Goal: Find specific fact: Find contact information

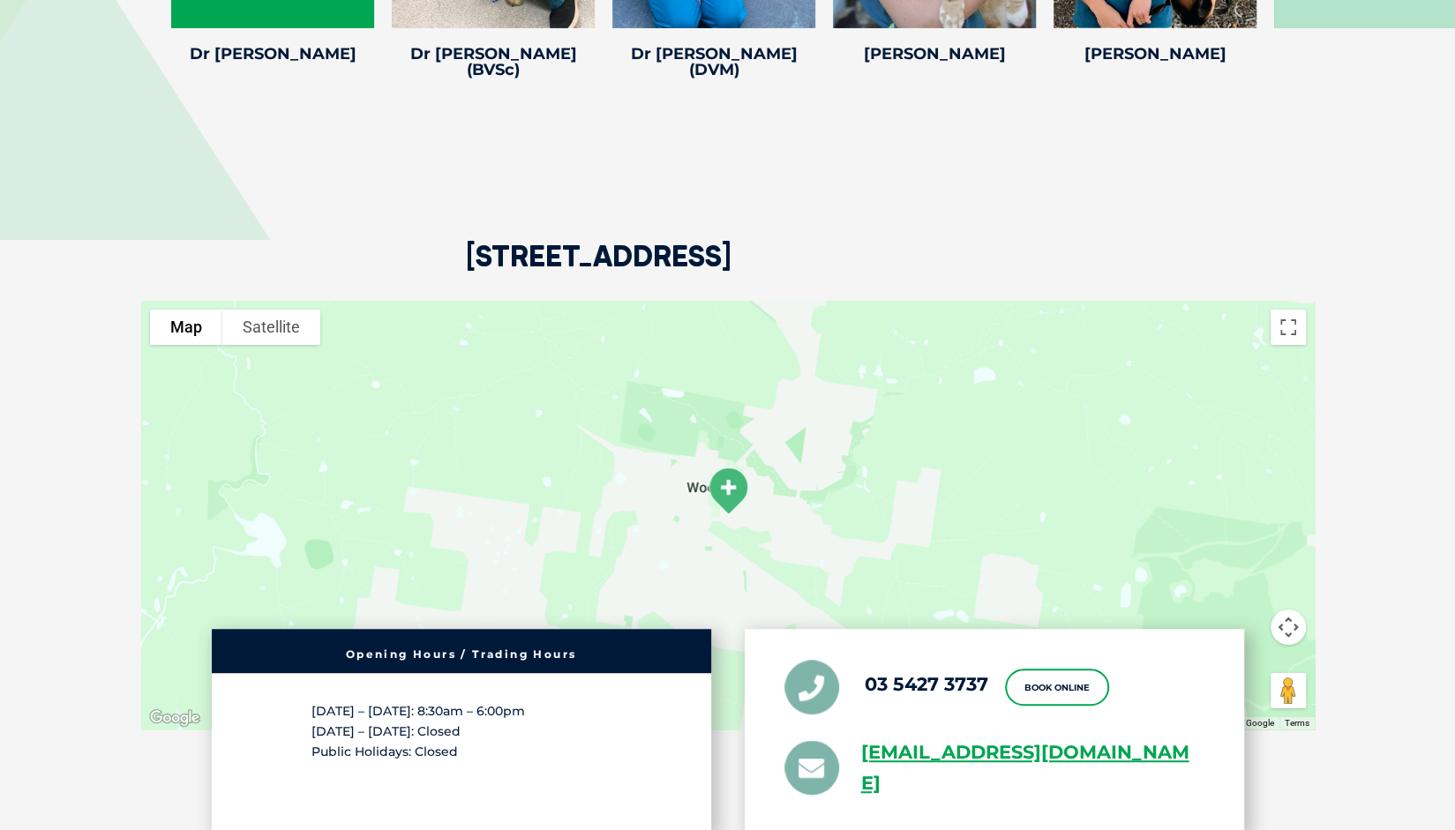
scroll to position [3970, 0]
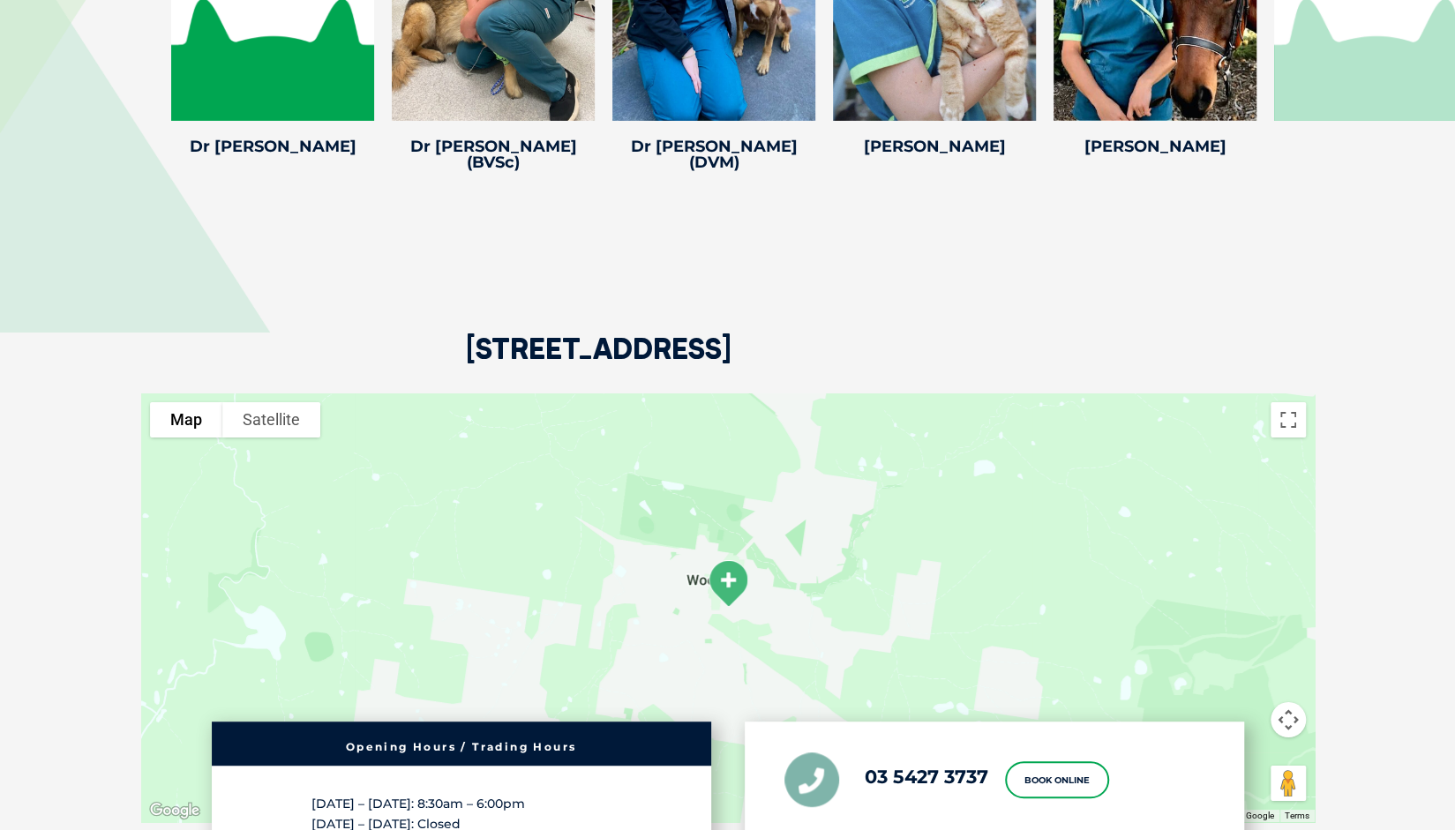
drag, startPoint x: 469, startPoint y: 285, endPoint x: 1075, endPoint y: 297, distance: 606.2
click at [1083, 296] on div "[STREET_ADDRESS]" at bounding box center [727, 286] width 1173 height 214
copy h2 "[STREET_ADDRESS]"
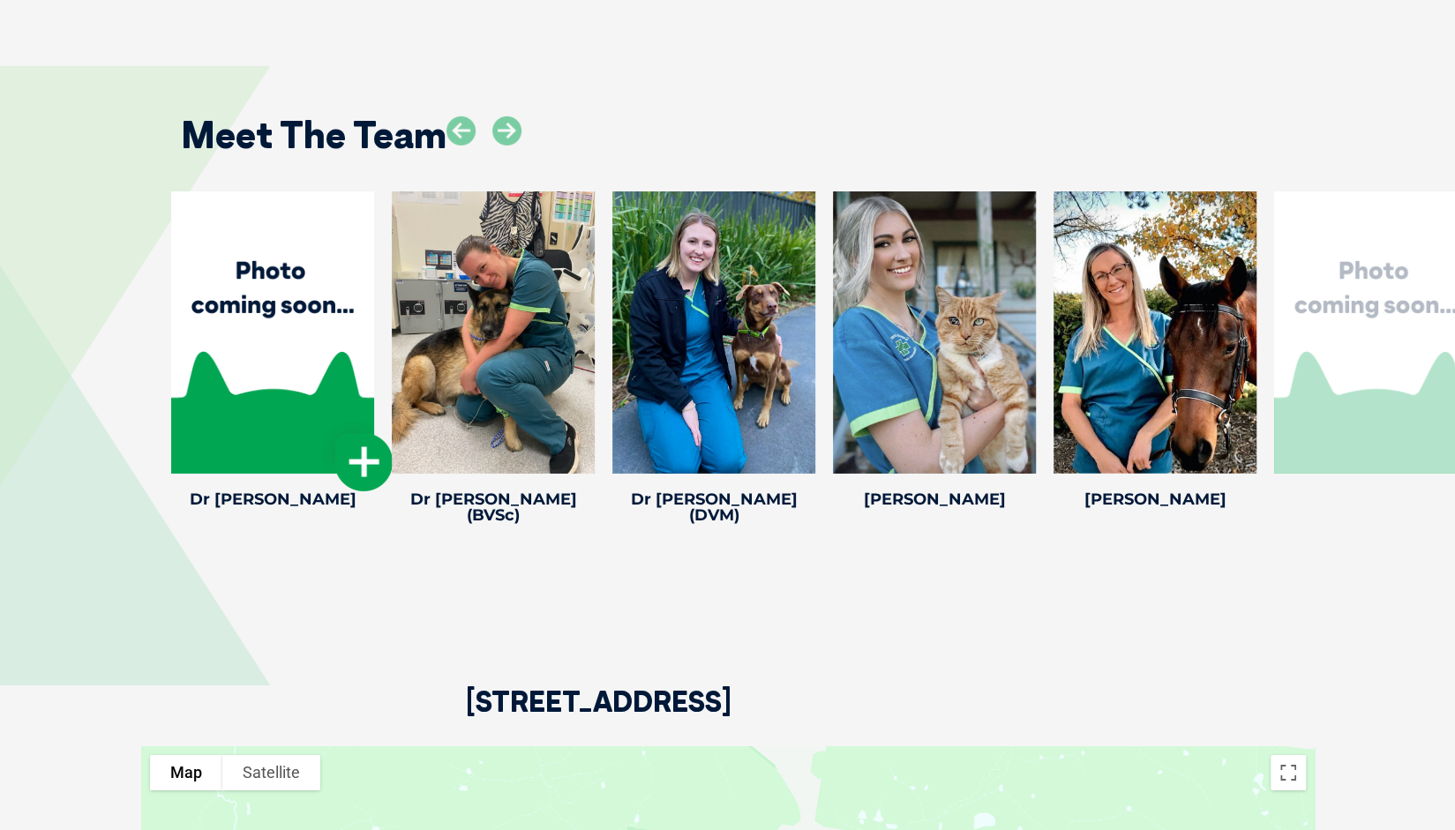
scroll to position [3440, 0]
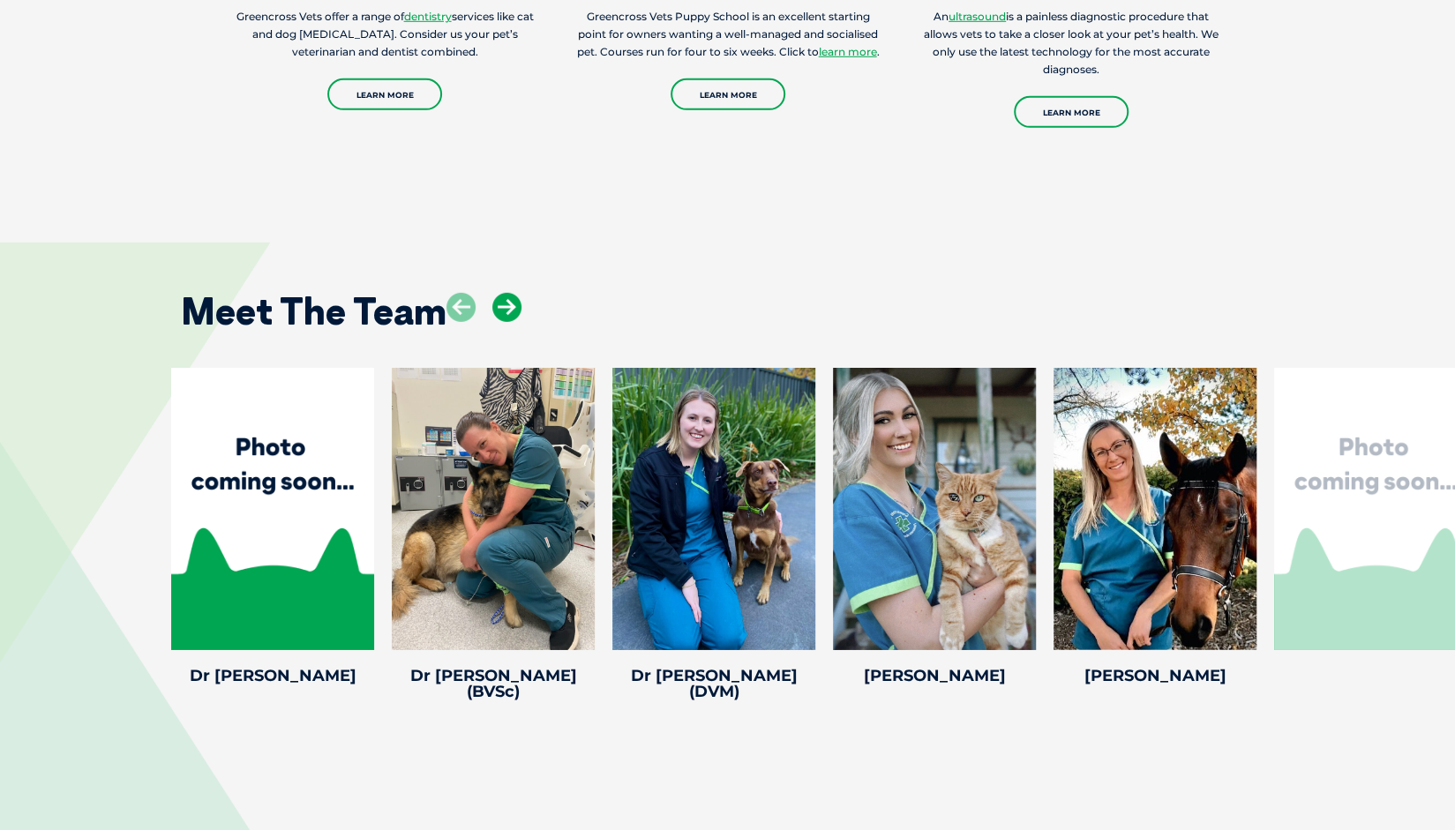
click at [506, 293] on icon at bounding box center [506, 307] width 29 height 29
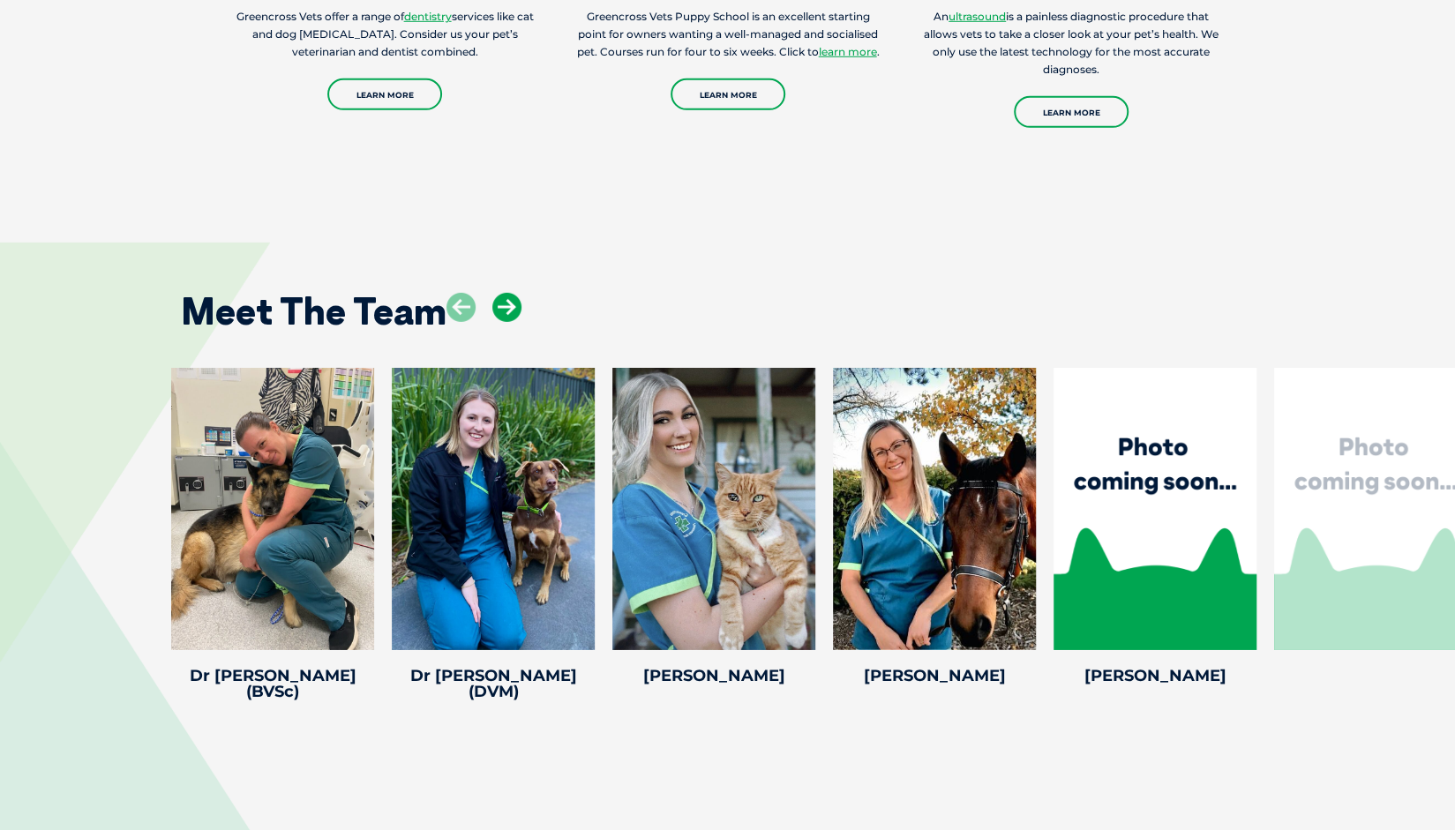
click at [506, 293] on icon at bounding box center [506, 307] width 29 height 29
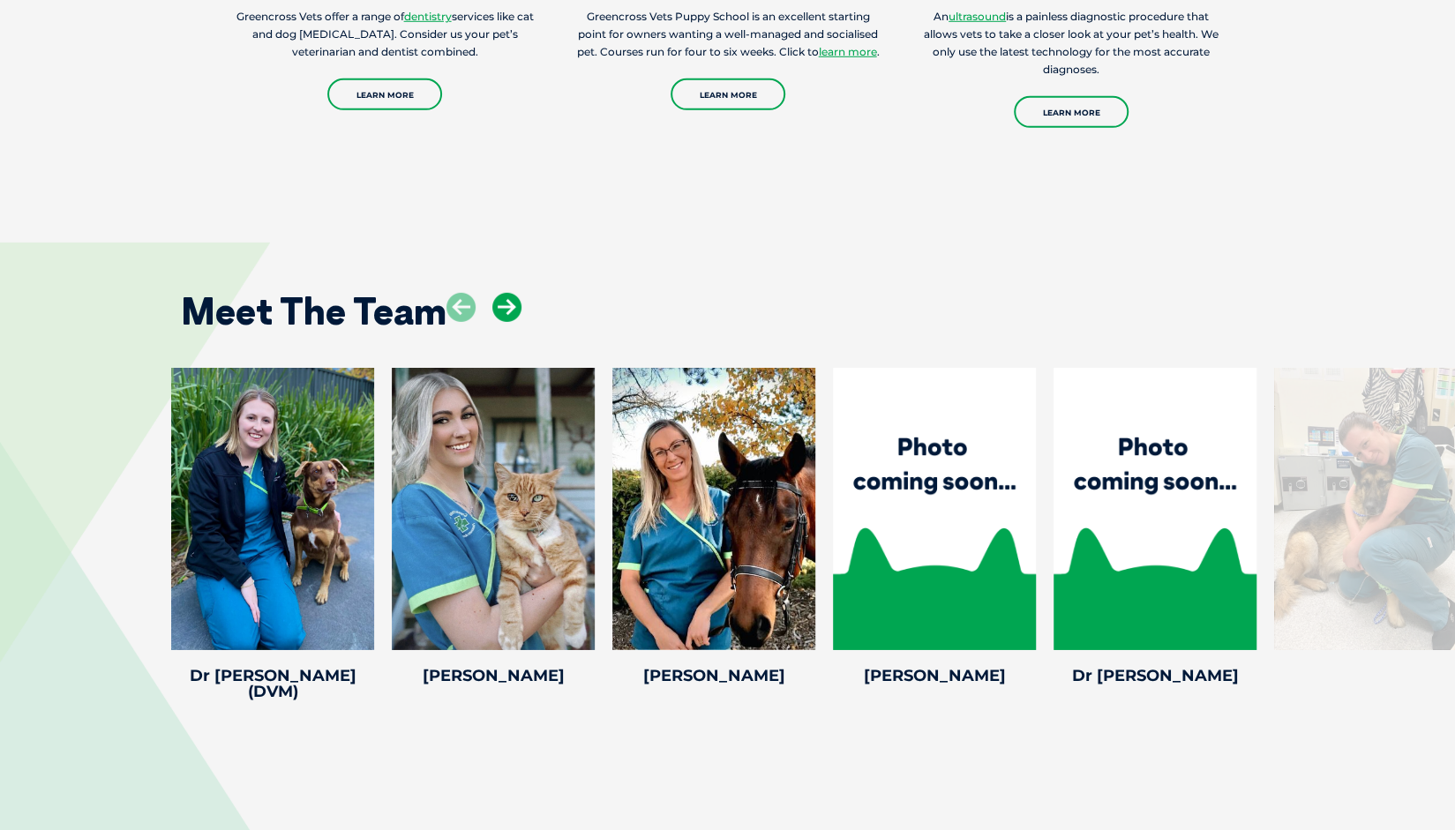
click at [506, 293] on icon at bounding box center [506, 307] width 29 height 29
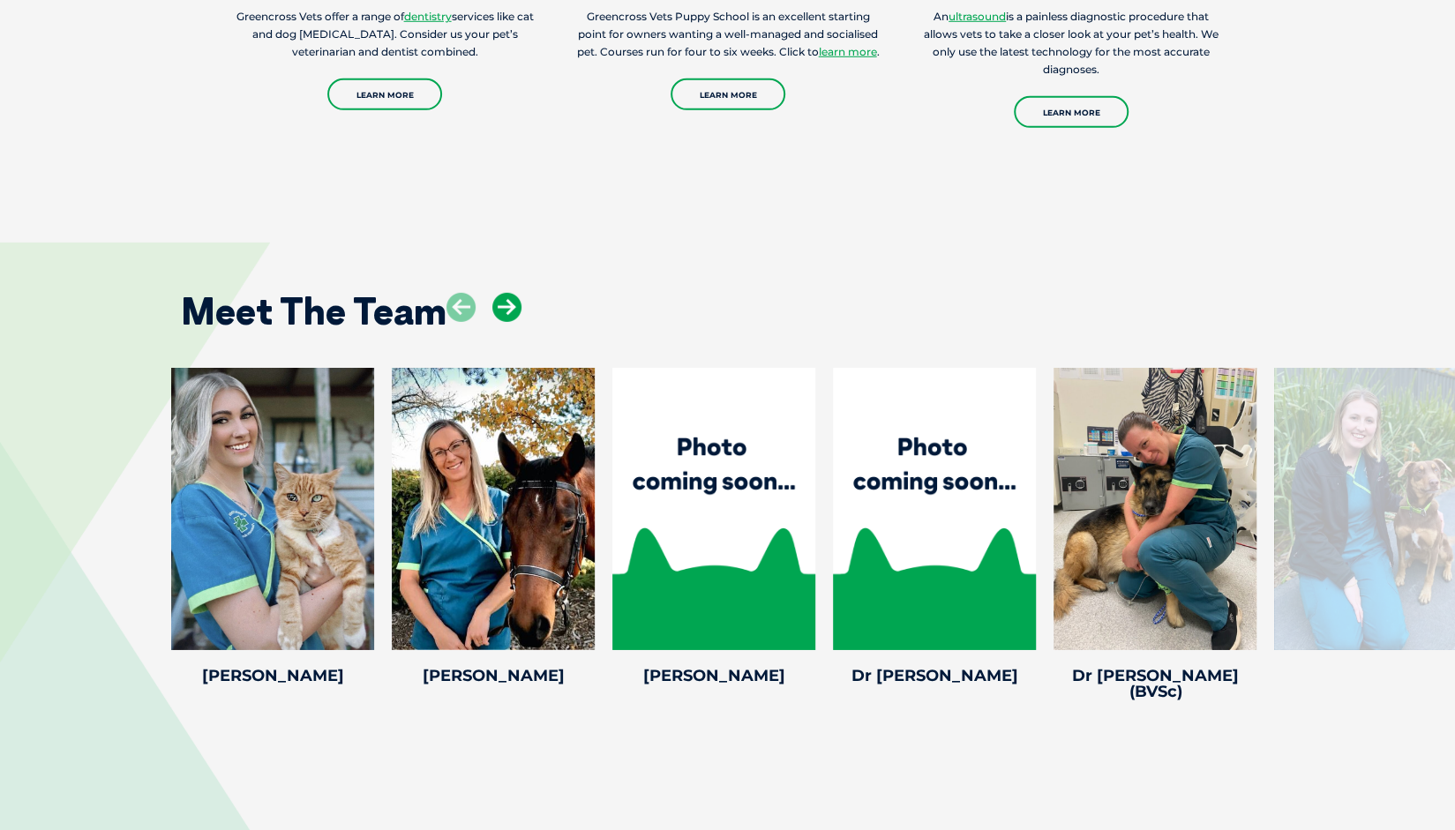
click at [506, 293] on icon at bounding box center [506, 307] width 29 height 29
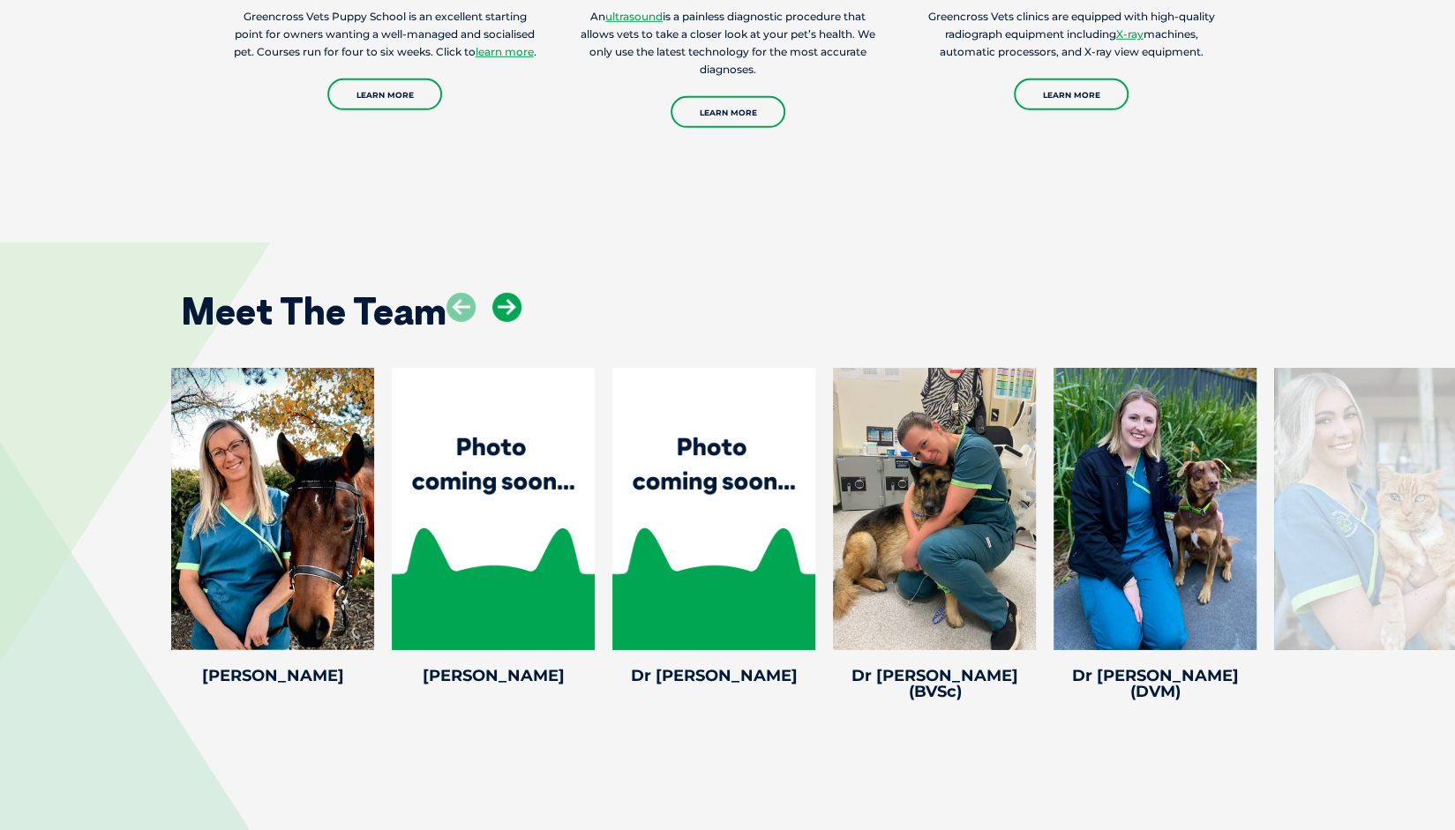
click at [506, 293] on icon at bounding box center [506, 307] width 29 height 29
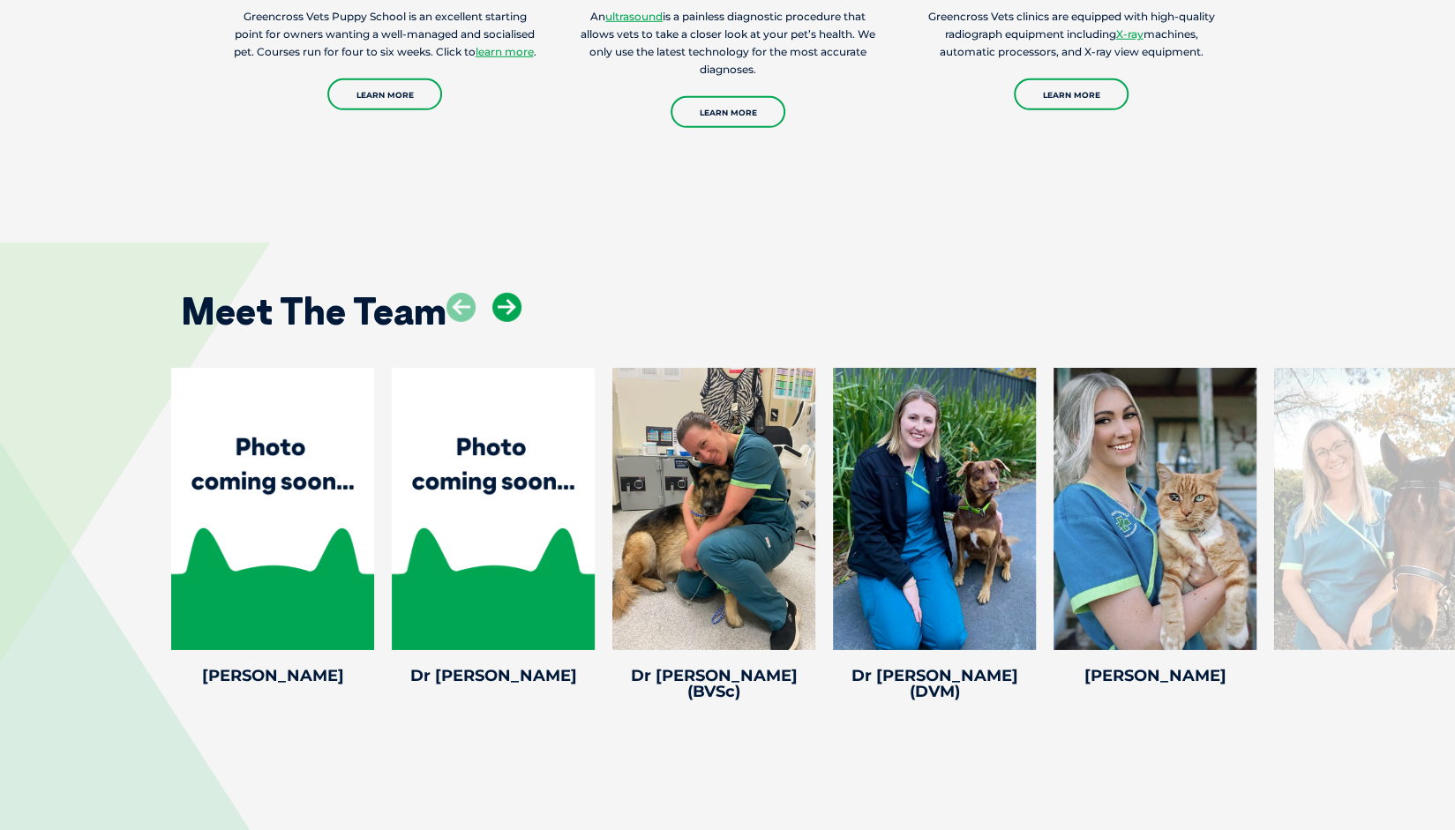
click at [506, 293] on icon at bounding box center [506, 307] width 29 height 29
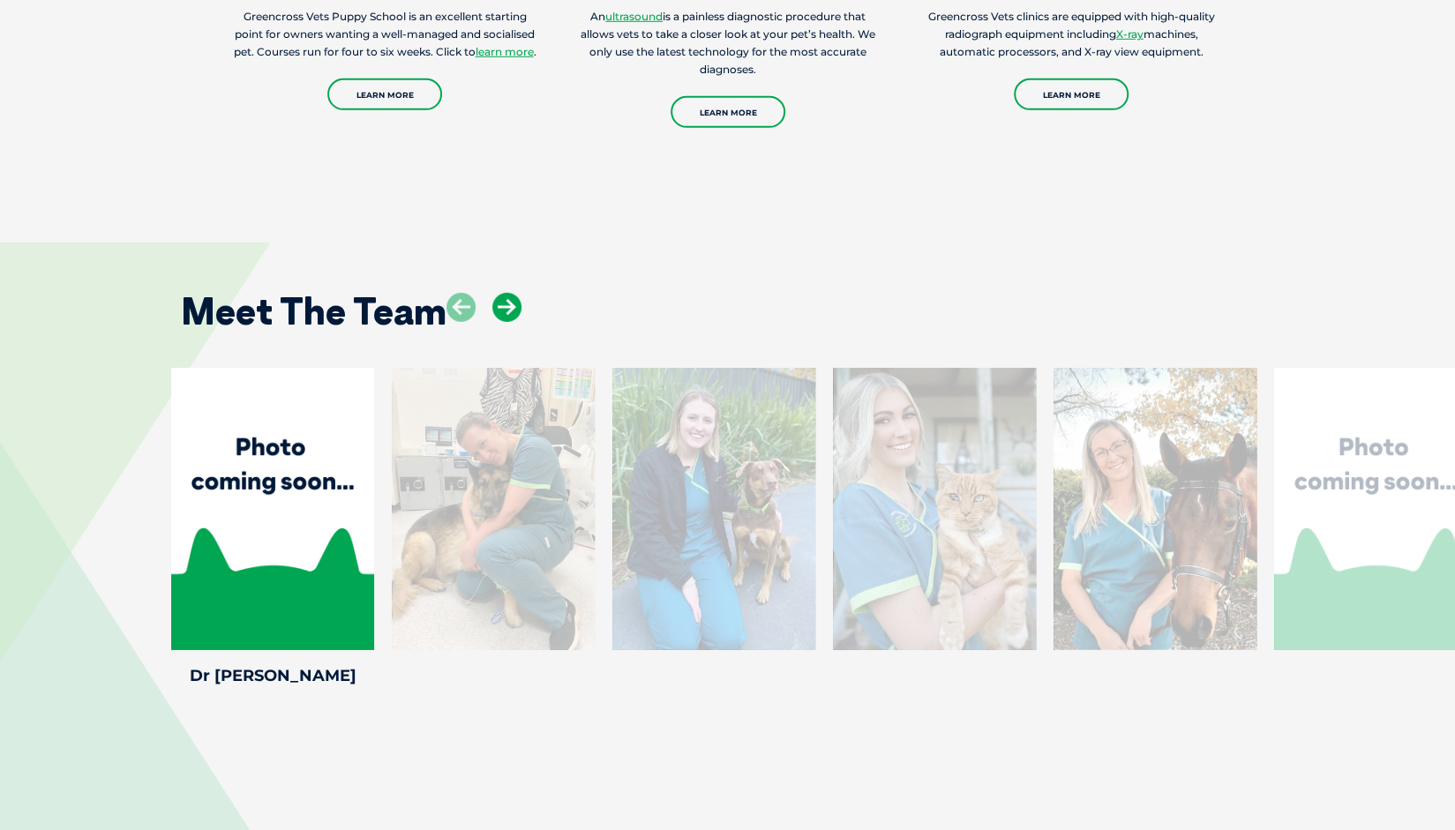
click at [506, 293] on icon at bounding box center [506, 307] width 29 height 29
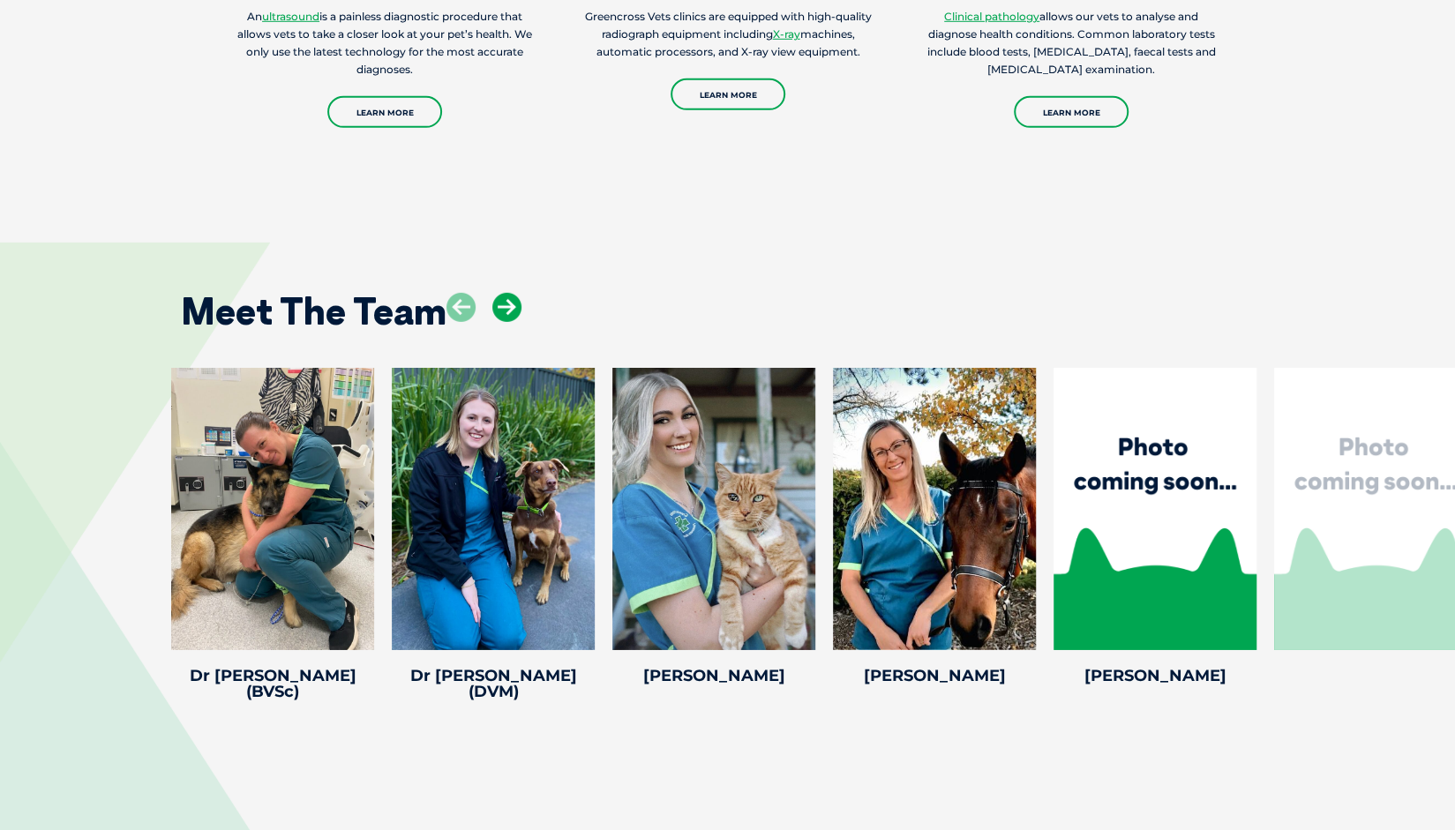
click at [506, 293] on icon at bounding box center [506, 307] width 29 height 29
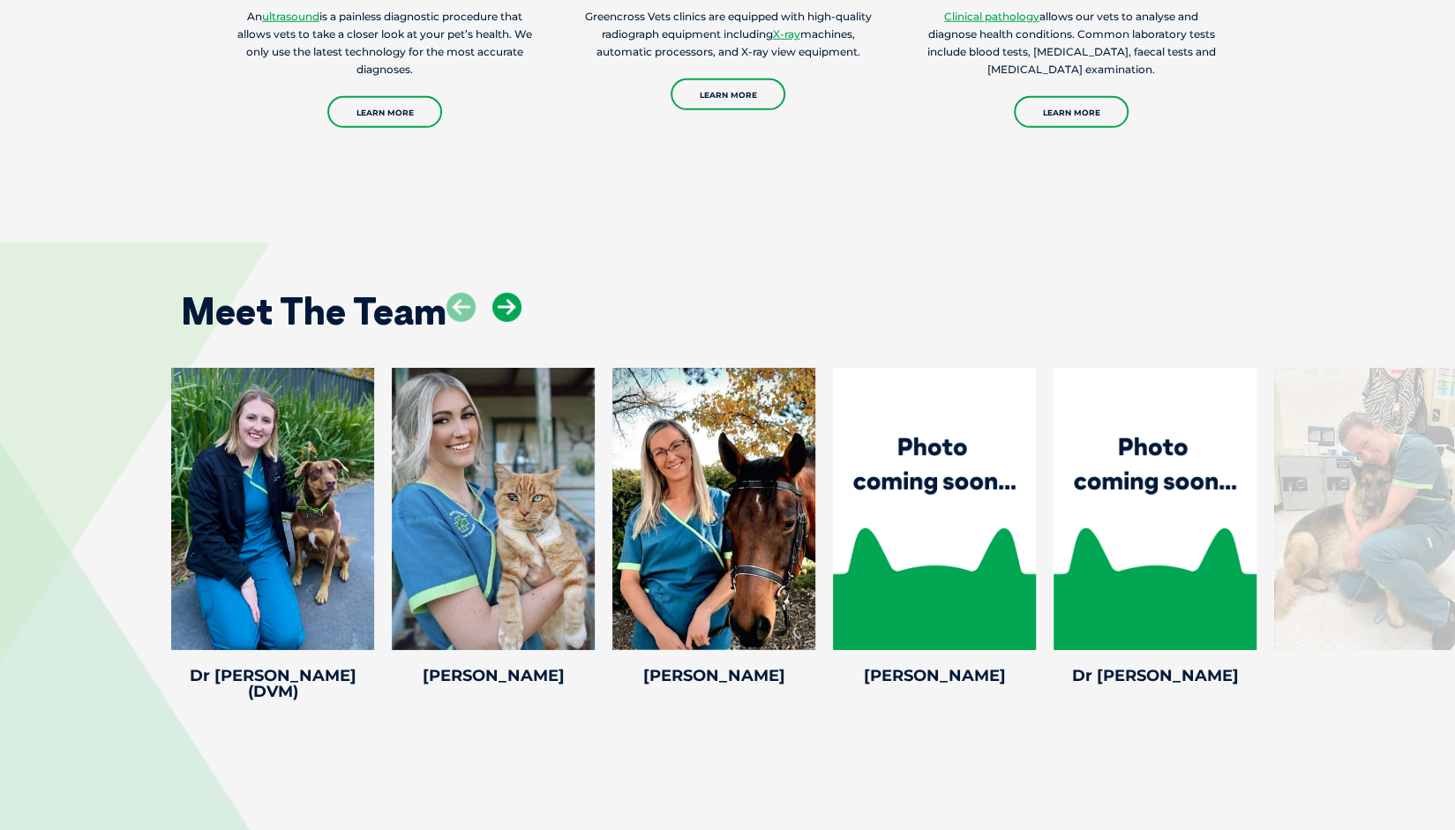
click at [506, 293] on icon at bounding box center [506, 307] width 29 height 29
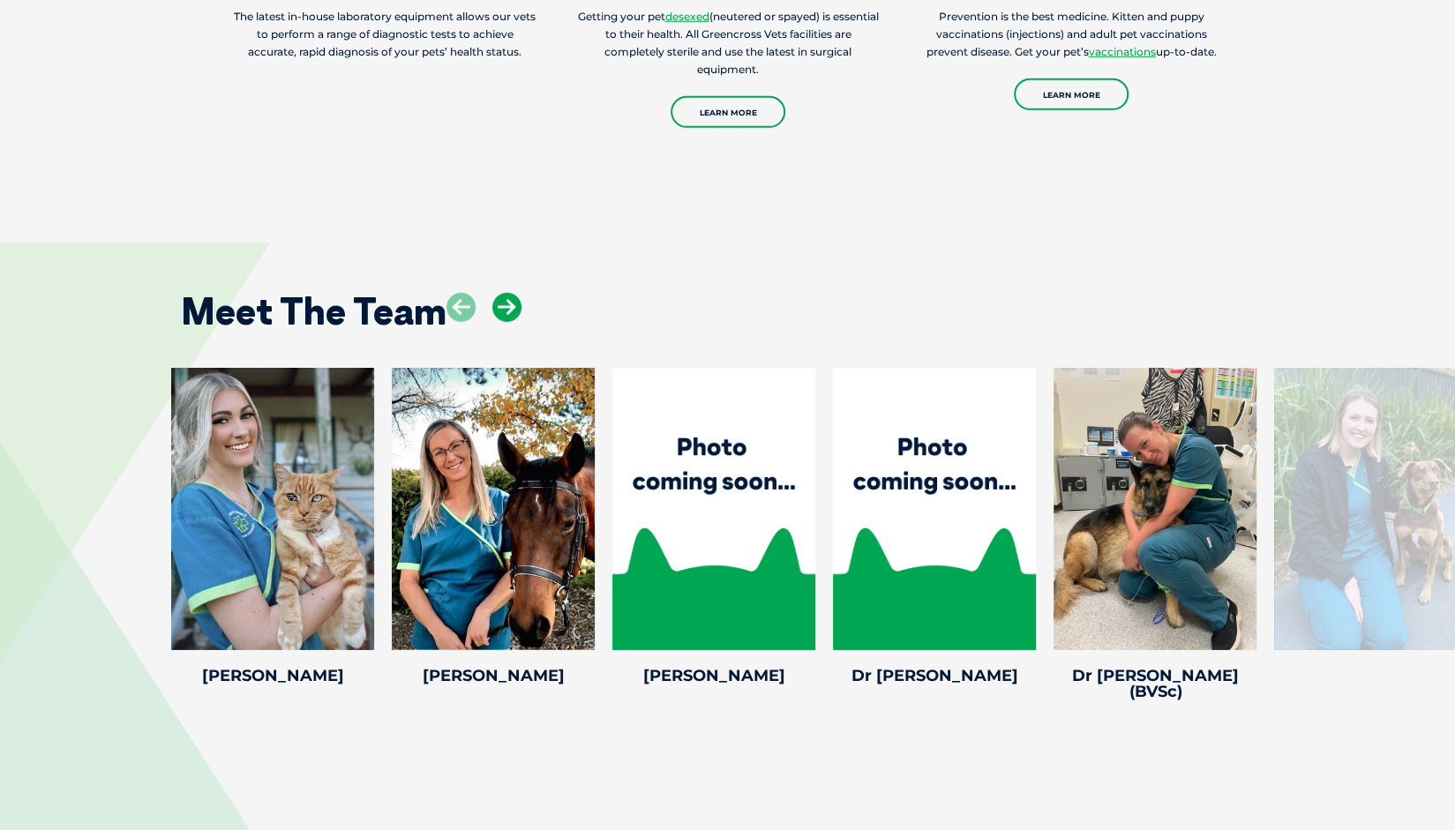
click at [513, 293] on icon at bounding box center [506, 307] width 29 height 29
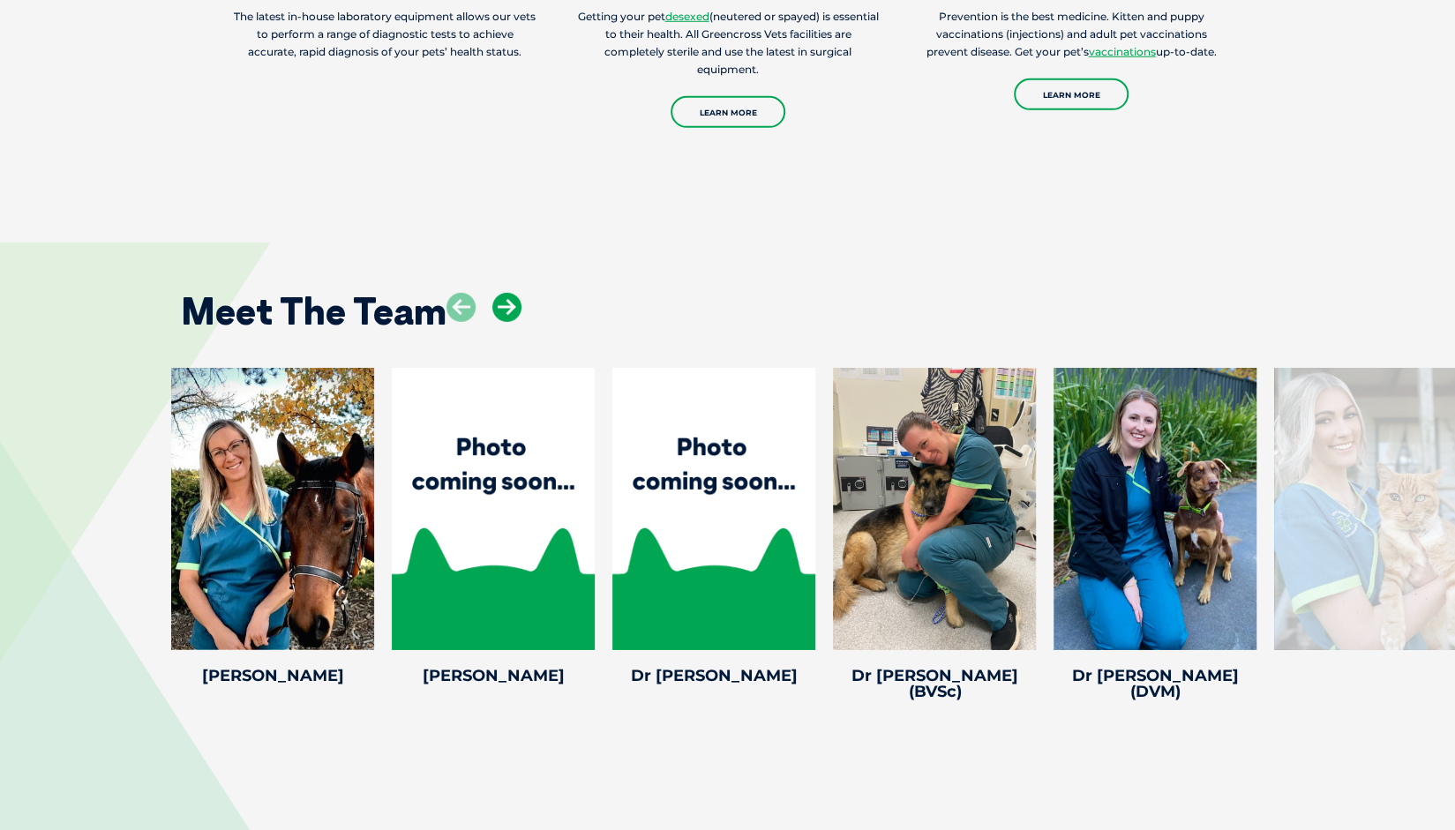
click at [513, 293] on icon at bounding box center [506, 307] width 29 height 29
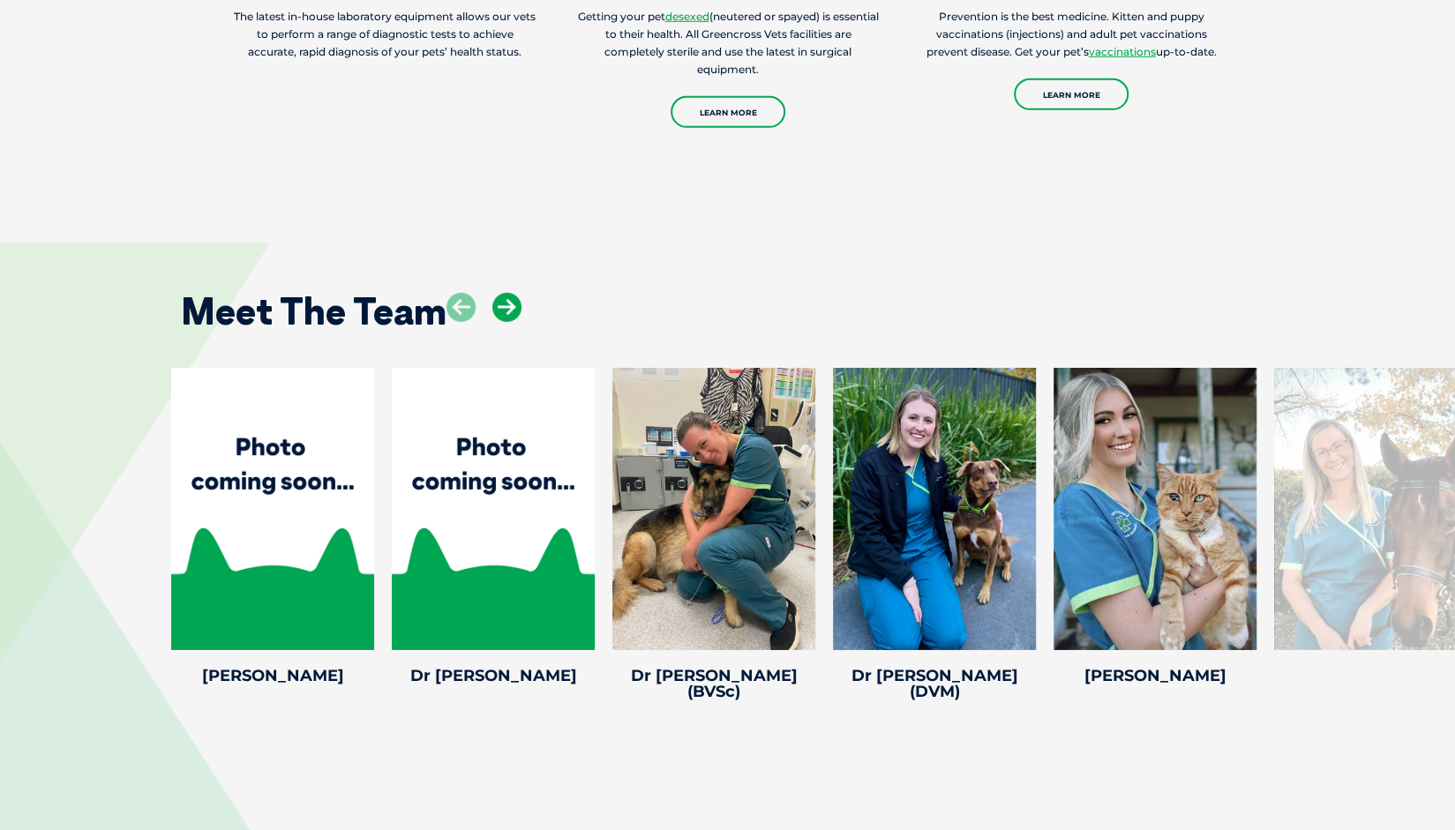
click at [513, 293] on icon at bounding box center [506, 307] width 29 height 29
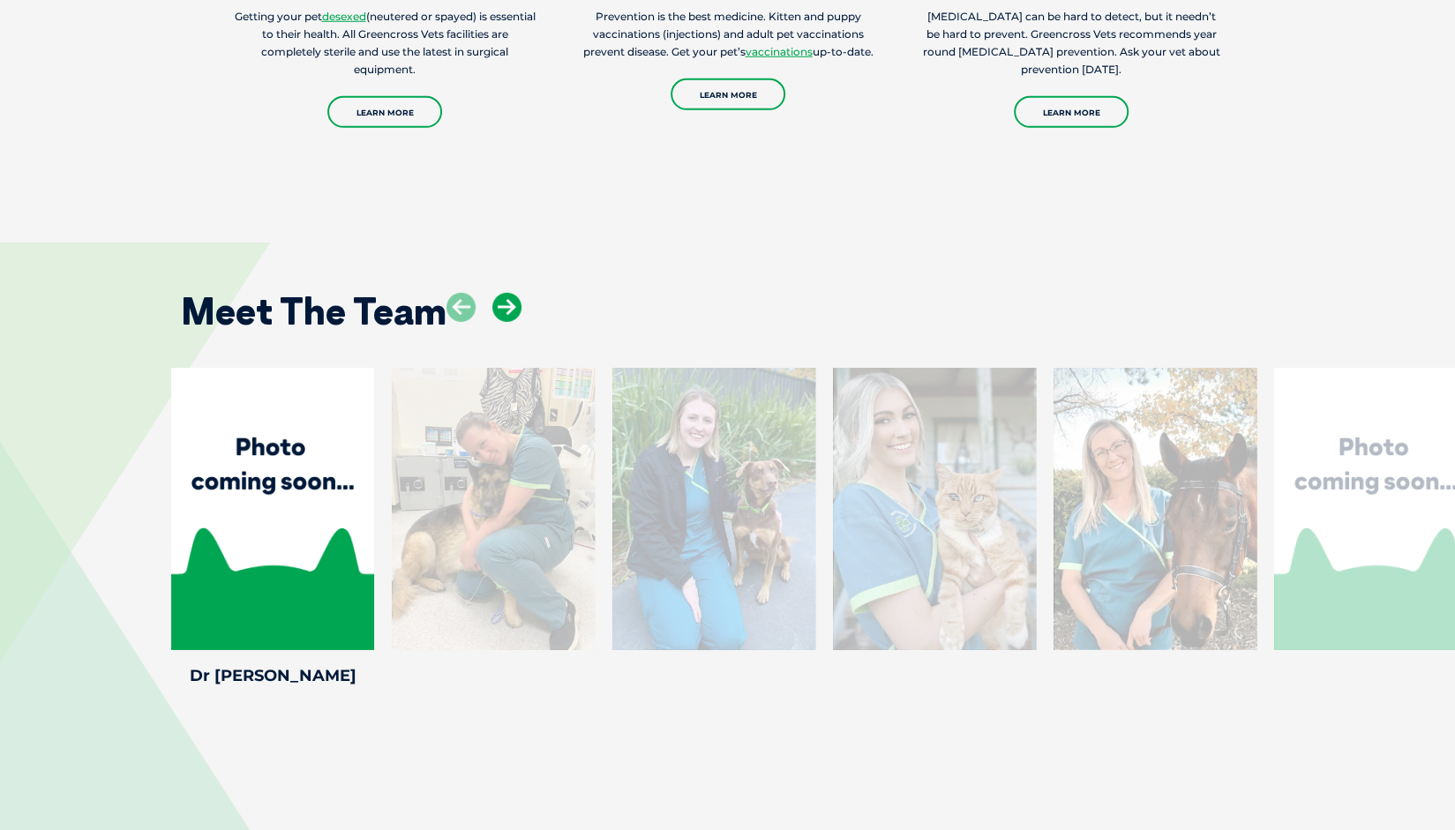
click at [513, 293] on icon at bounding box center [506, 307] width 29 height 29
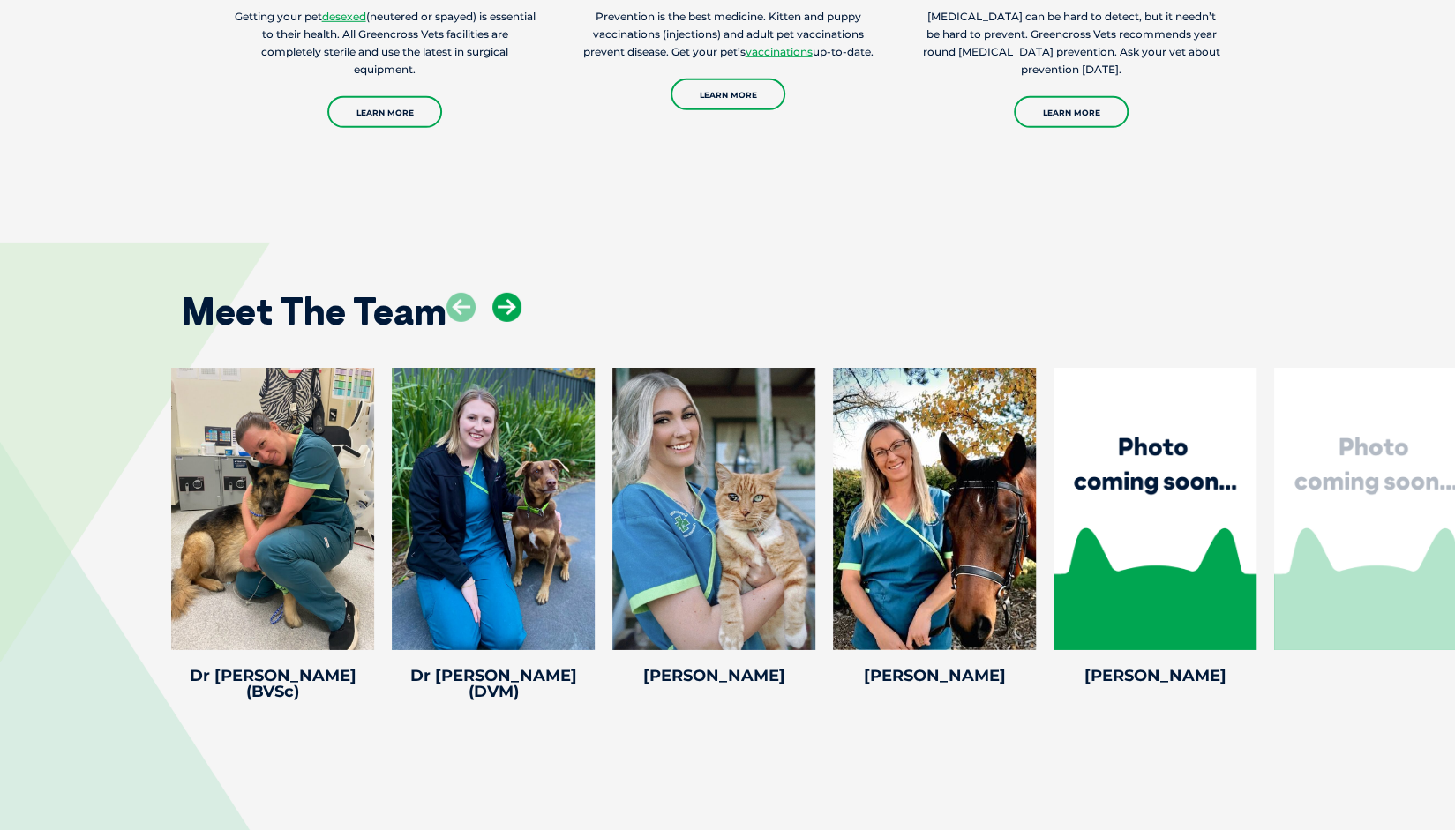
click at [513, 293] on icon at bounding box center [506, 307] width 29 height 29
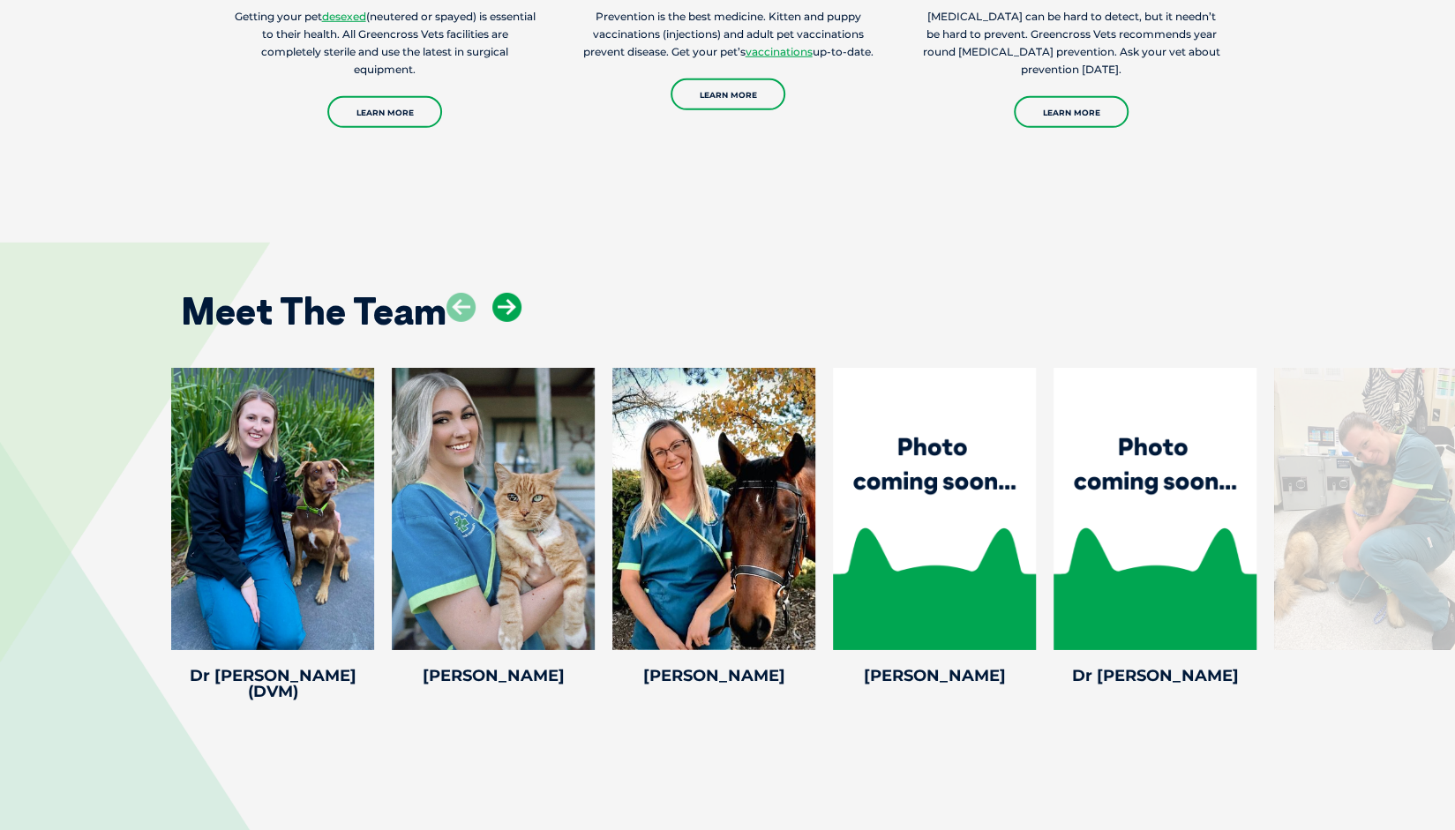
click at [513, 293] on icon at bounding box center [506, 307] width 29 height 29
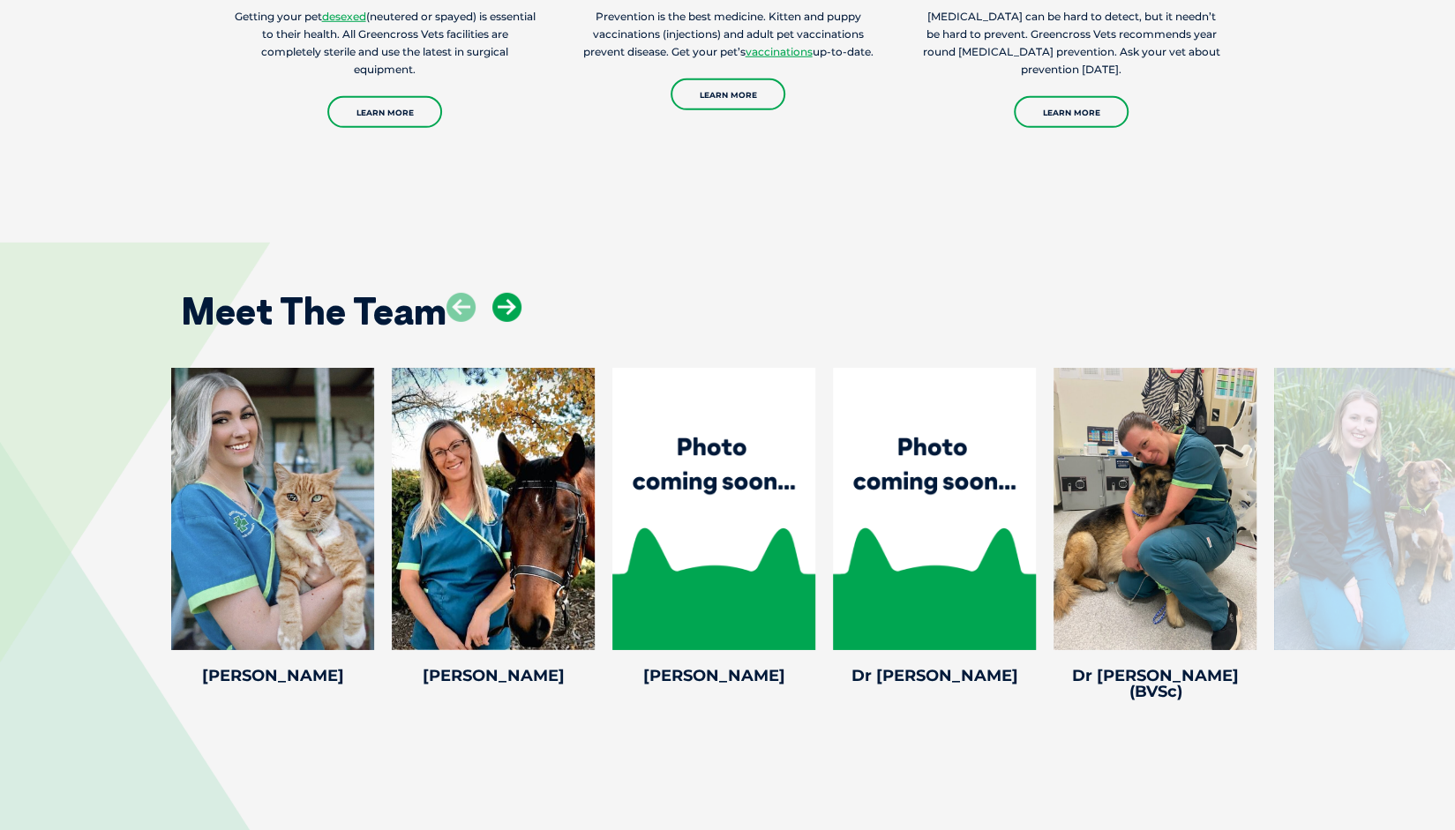
click at [513, 293] on icon at bounding box center [506, 307] width 29 height 29
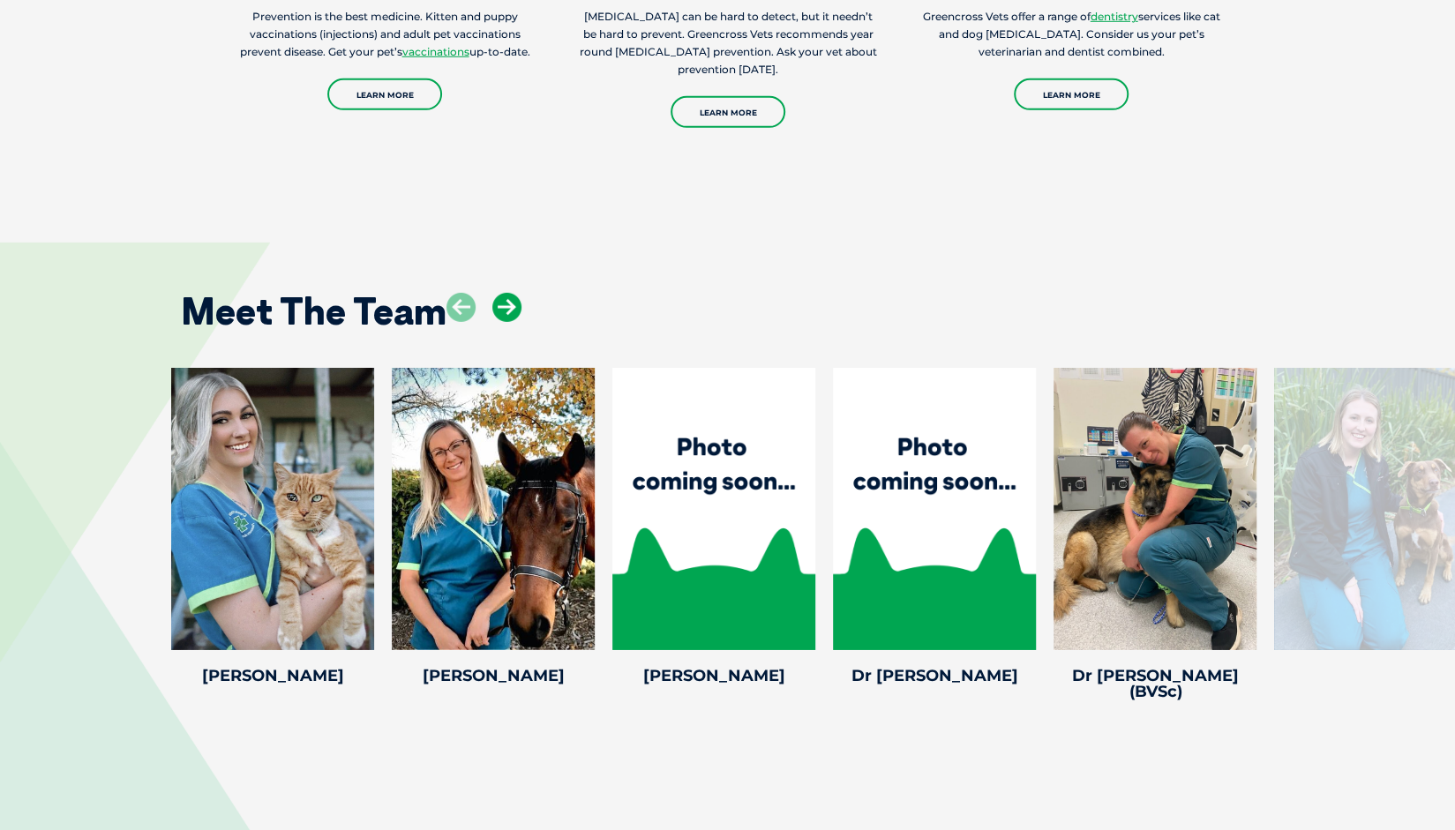
click at [513, 293] on icon at bounding box center [506, 307] width 29 height 29
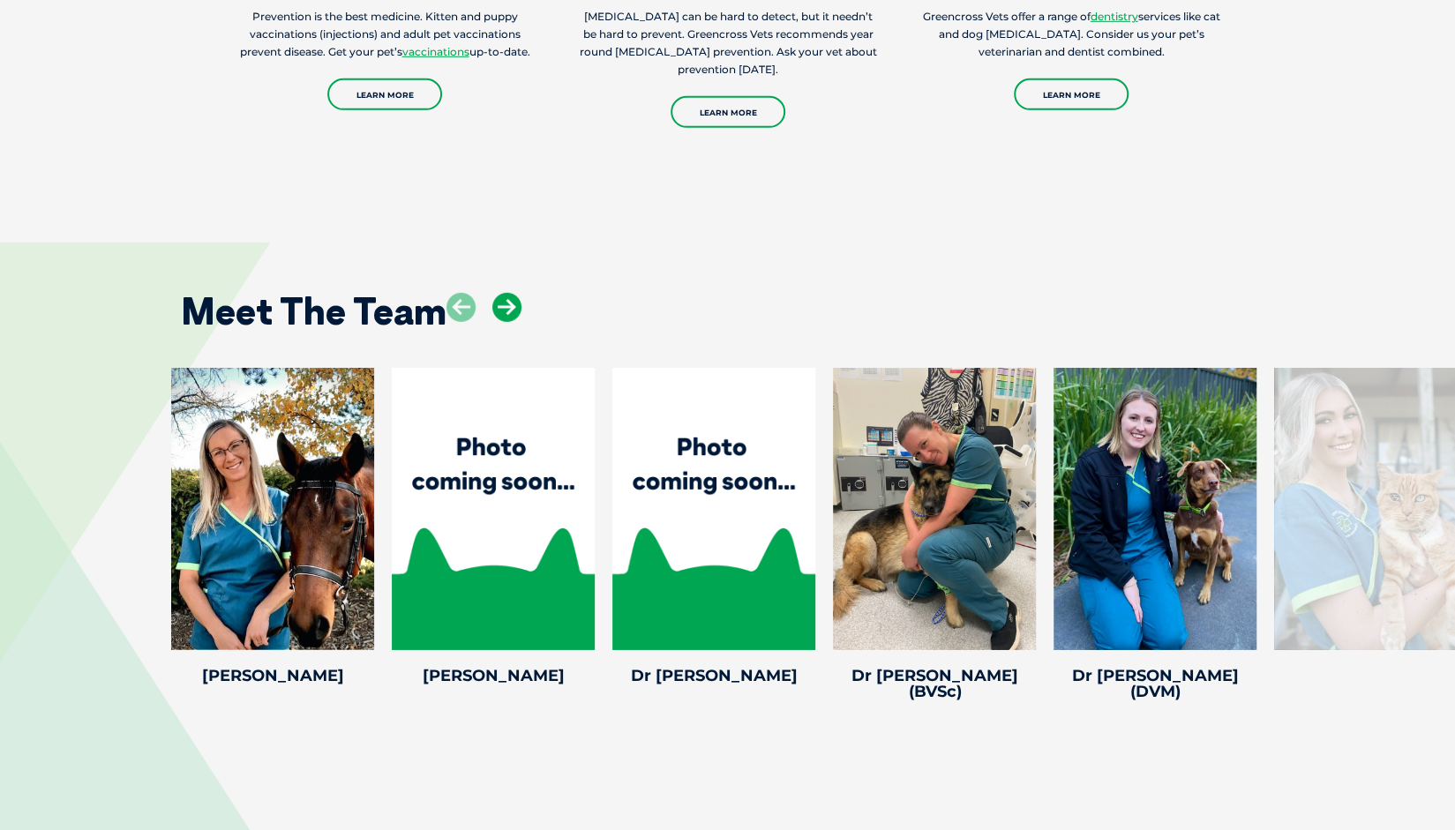
click at [513, 293] on icon at bounding box center [506, 307] width 29 height 29
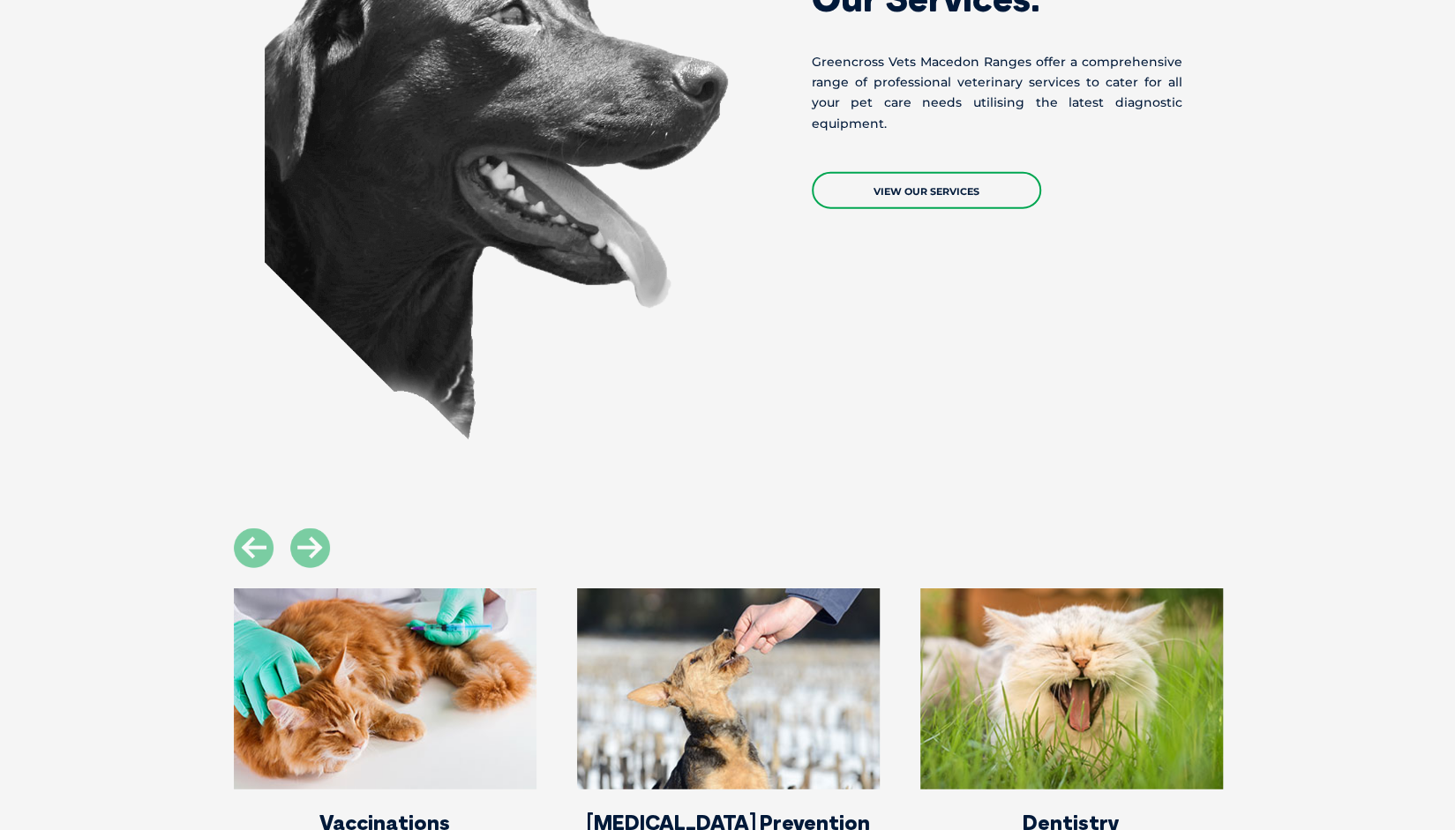
scroll to position [2382, 0]
